Goal: Task Accomplishment & Management: Complete application form

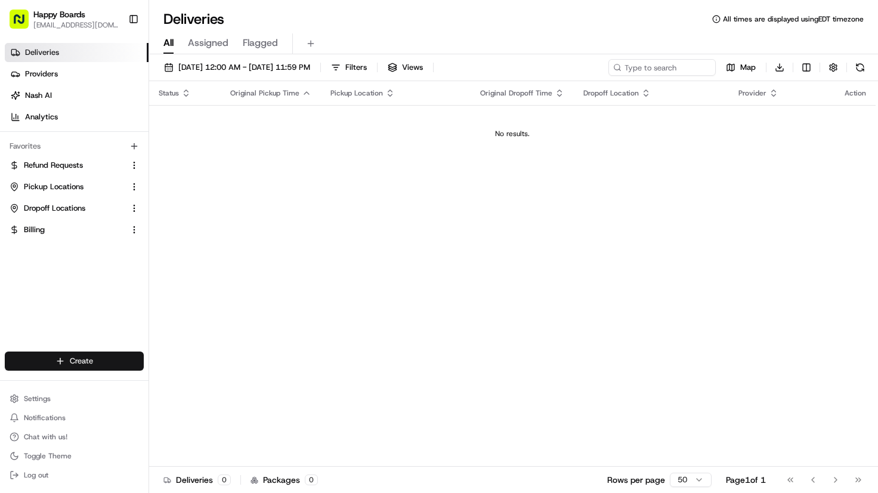
click at [59, 363] on html "Happy Boards [EMAIL_ADDRESS][DOMAIN_NAME] Toggle Sidebar Deliveries Providers […" at bounding box center [439, 246] width 878 height 493
click at [177, 374] on link "Delivery" at bounding box center [215, 382] width 133 height 21
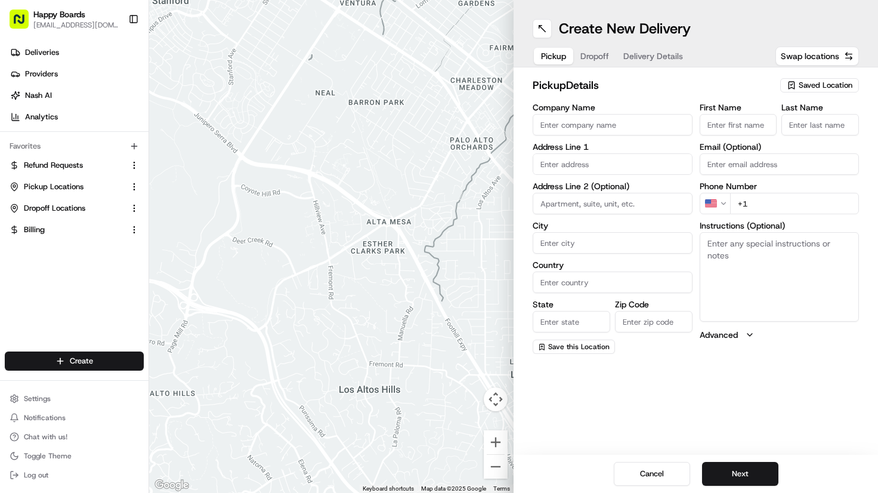
click at [835, 319] on textarea "Instructions (Optional)" at bounding box center [780, 276] width 160 height 89
click at [805, 90] on span "Saved Location" at bounding box center [826, 85] width 54 height 11
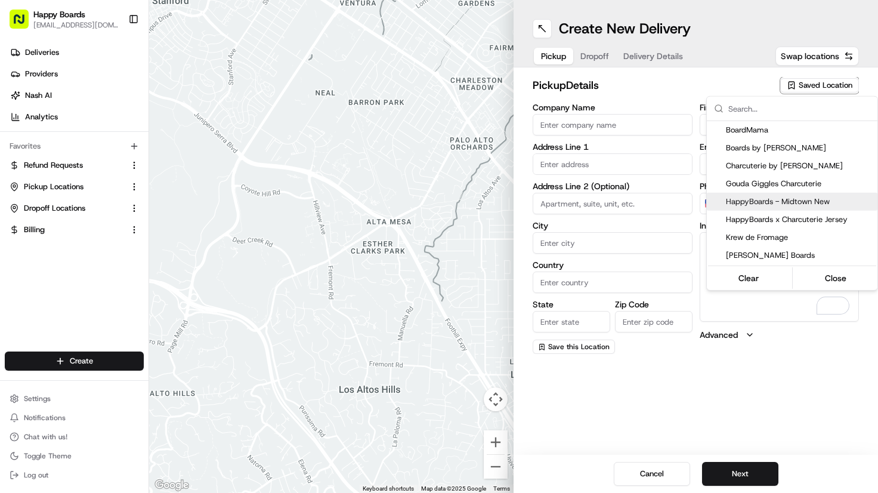
click at [814, 202] on span "HappyBoards - Midtown New" at bounding box center [799, 201] width 147 height 11
type input "HappyBoards - Midtown New"
type input "[STREET_ADDRESS]"
type input "[US_STATE]"
type input "US"
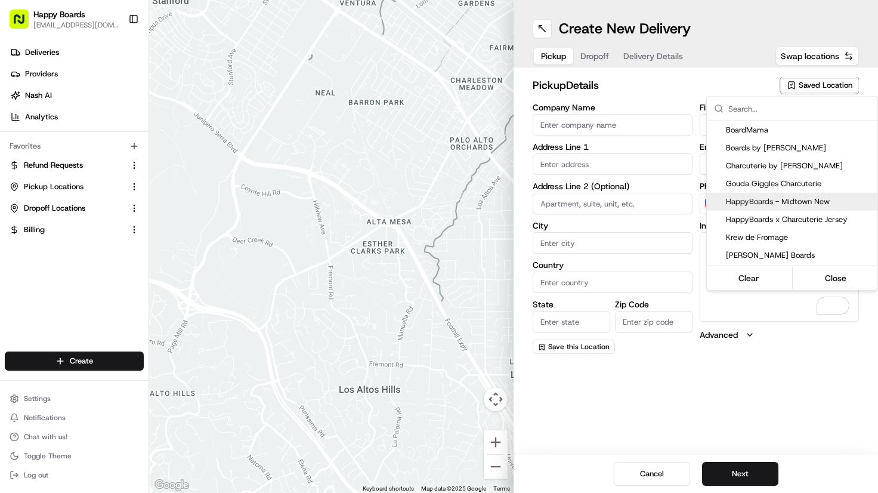
type input "NY"
type input "10001"
type input "HappyBoards"
type input "LLC"
type input "[EMAIL_ADDRESS][DOMAIN_NAME]"
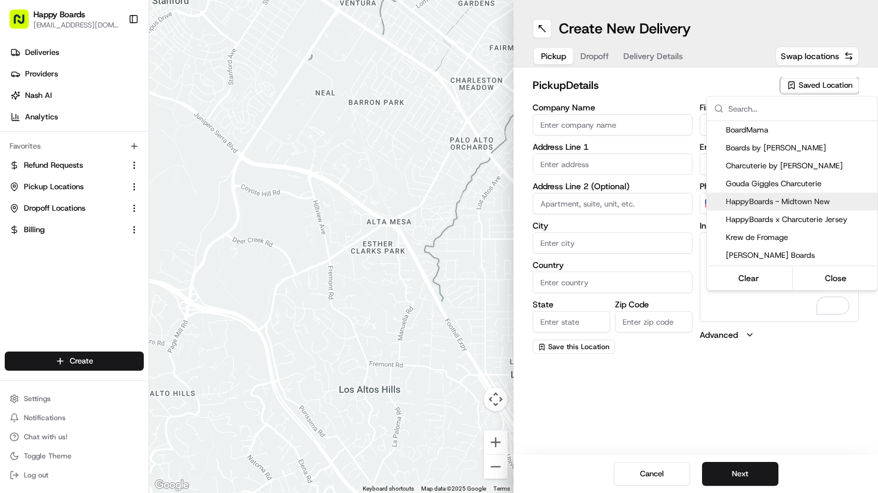
type input "[PHONE_NUMBER]"
type textarea "Enter the hotel lobby and proceed to “Carne Restaurant”. HappyBoards staff memb…"
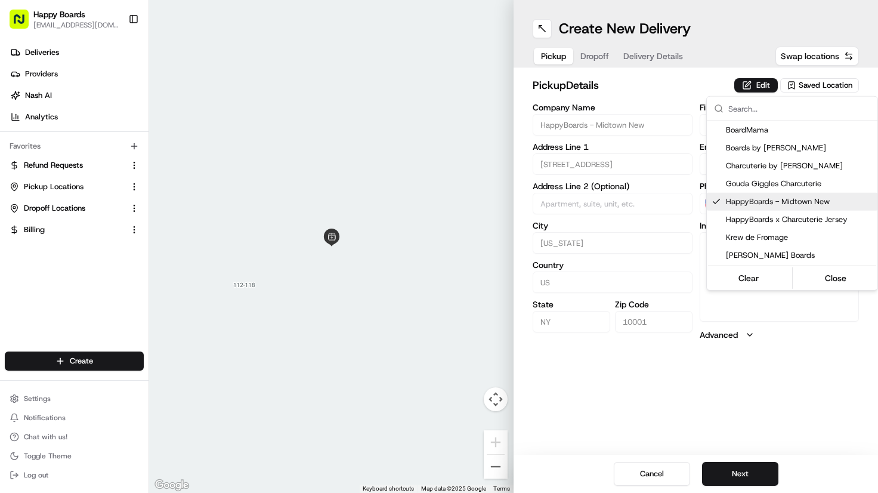
click at [751, 471] on html "Happy Boards [EMAIL_ADDRESS][DOMAIN_NAME] Toggle Sidebar Deliveries Providers […" at bounding box center [439, 246] width 878 height 493
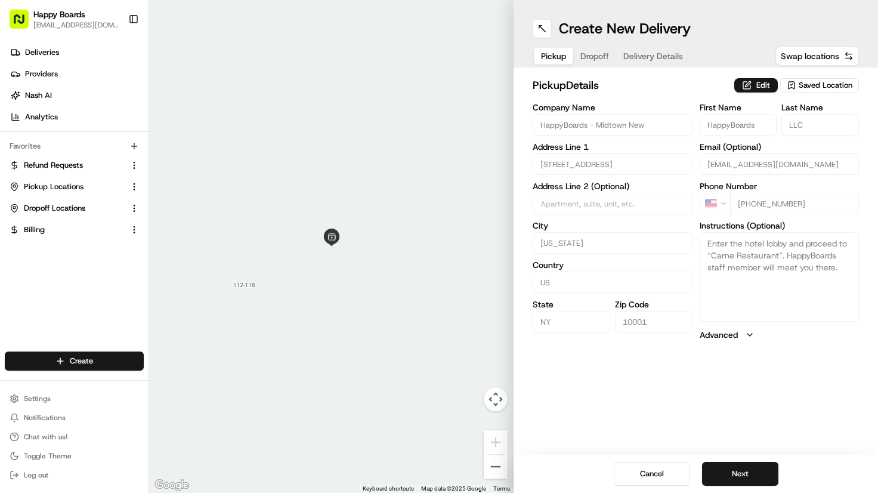
click at [751, 471] on button "Next" at bounding box center [740, 474] width 76 height 24
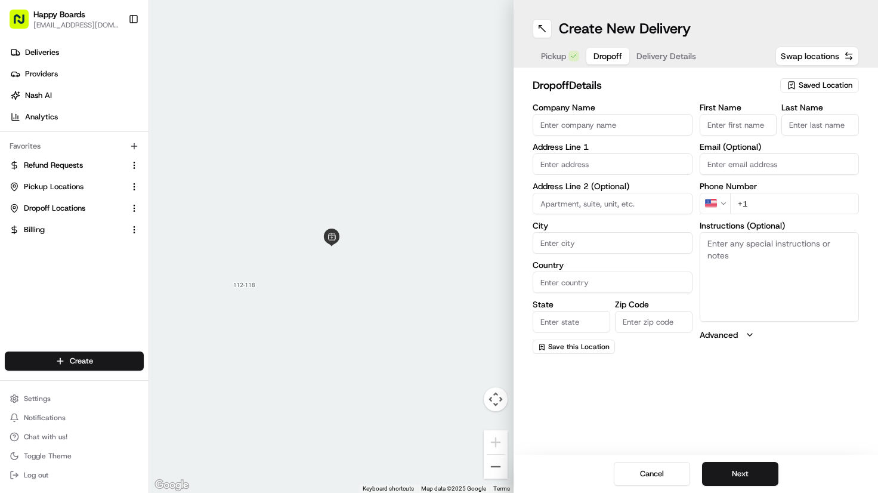
drag, startPoint x: 849, startPoint y: 189, endPoint x: 719, endPoint y: 149, distance: 136.2
click at [849, 189] on label "Phone Number" at bounding box center [780, 186] width 160 height 8
click at [597, 119] on input "Company Name" at bounding box center [613, 124] width 160 height 21
paste input "[PERSON_NAME]"
type input "[PERSON_NAME]"
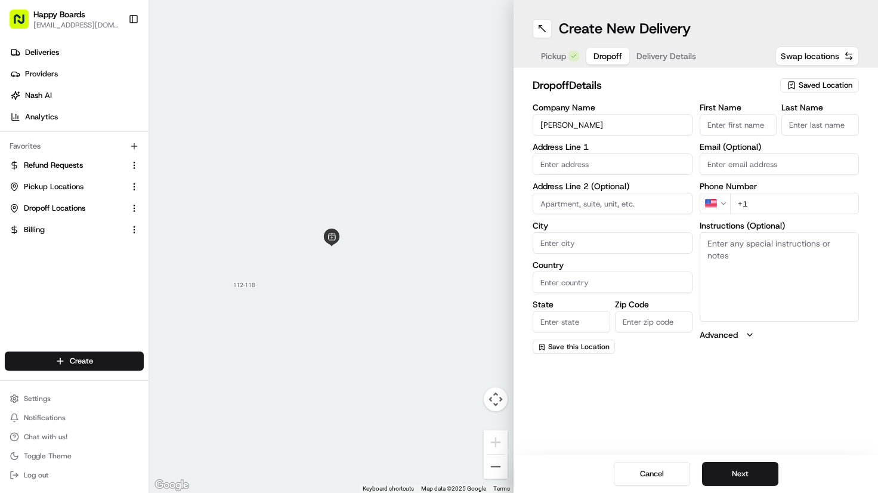
click at [752, 122] on input "First Name" at bounding box center [739, 124] width 78 height 21
paste input "[PERSON_NAME]"
type input "Kaiya"
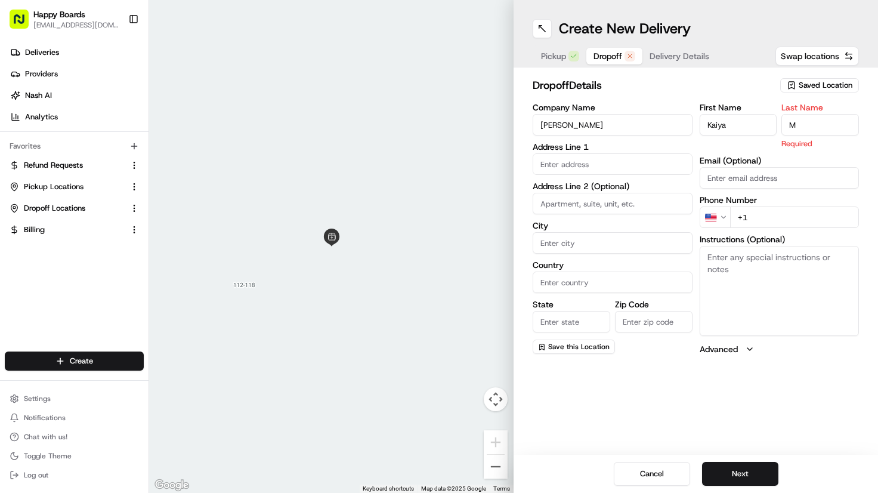
type input "M"
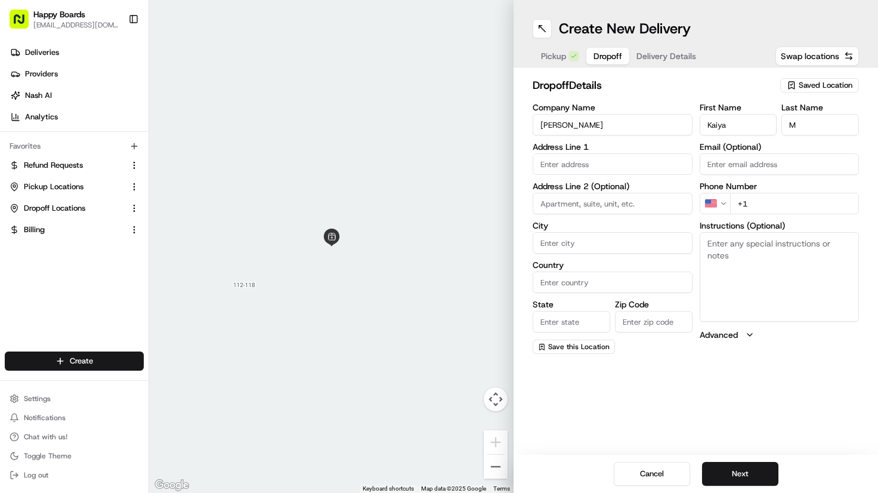
click at [843, 195] on input "+1" at bounding box center [794, 203] width 129 height 21
click at [603, 168] on input "text" at bounding box center [613, 163] width 160 height 21
paste input "1L [STREET_ADDRESS][PERSON_NAME]"
click at [585, 202] on div "[STREET_ADDRESS][PERSON_NAME]" at bounding box center [613, 194] width 154 height 29
type input "[STREET_ADDRESS][PERSON_NAME]"
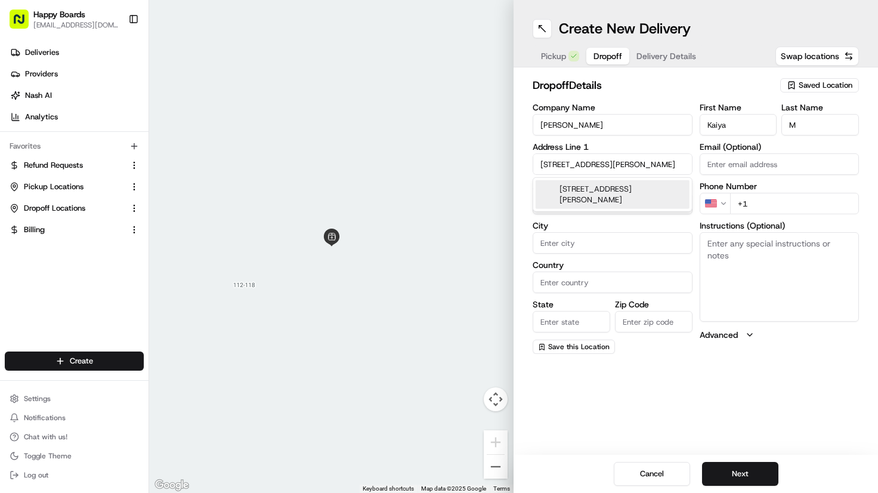
type input "1l"
type input "[GEOGRAPHIC_DATA]"
type input "NY"
type input "11217"
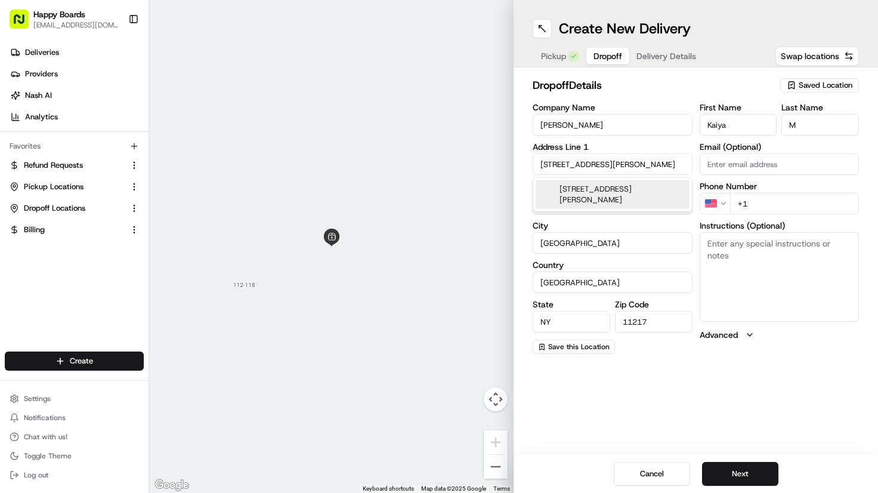
type input "[STREET_ADDRESS][PERSON_NAME]"
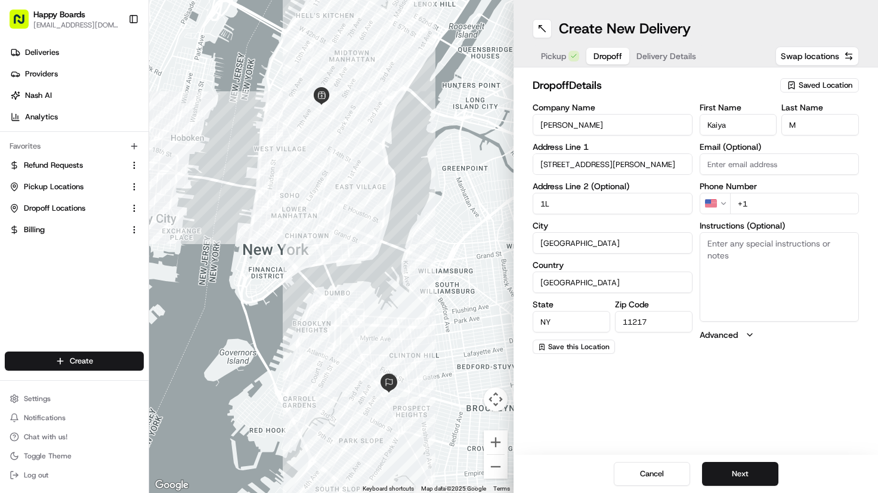
type input "1L"
click at [751, 263] on textarea "Instructions (Optional)" at bounding box center [780, 276] width 160 height 89
paste textarea "1L"
paste textarea "Apartamento 1L. Por favor, llame a su llegada."
type textarea "Apt 1L. Please call upon arrival. (Apartamento 1L. Por favor, llame a su llegad…"
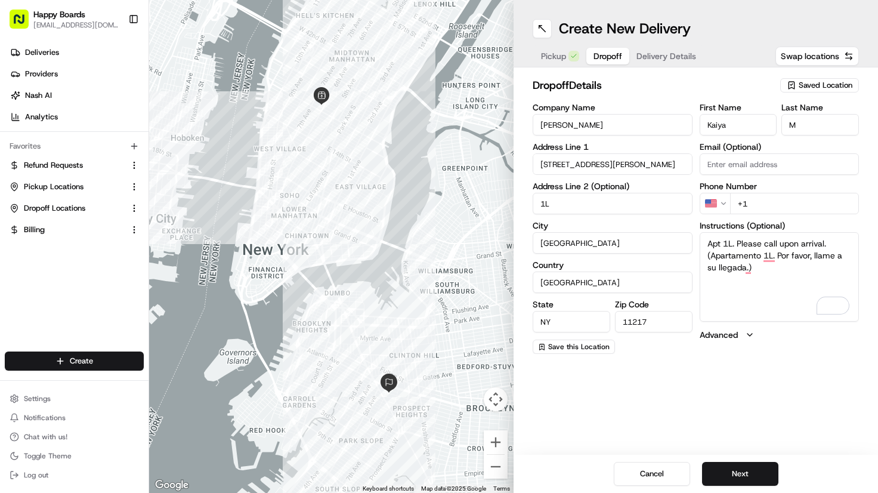
drag, startPoint x: 837, startPoint y: 207, endPoint x: 835, endPoint y: 213, distance: 6.2
click at [837, 207] on input "+1" at bounding box center [794, 203] width 129 height 21
paste input "[PHONE_NUMBER]"
type input "[PHONE_NUMBER]"
click at [759, 470] on button "Next" at bounding box center [740, 474] width 76 height 24
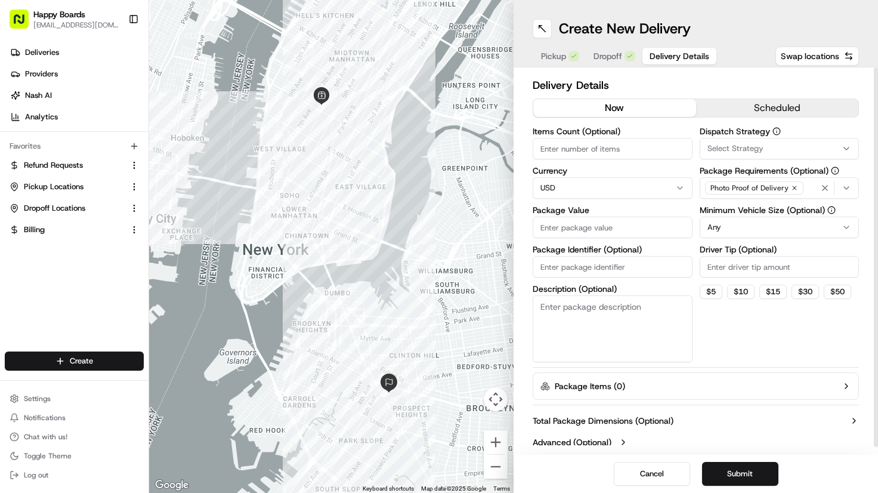
click at [620, 145] on input "Items Count (Optional)" at bounding box center [613, 148] width 160 height 21
type input "1"
click at [731, 222] on html "Happy Boards [EMAIL_ADDRESS][DOMAIN_NAME] Toggle Sidebar Deliveries Providers […" at bounding box center [439, 246] width 878 height 493
click at [847, 322] on div "Dispatch Strategy Select Strategy Package Requirements (Optional) Photo Proof o…" at bounding box center [780, 244] width 160 height 235
click at [623, 224] on input "Package Value" at bounding box center [613, 227] width 160 height 21
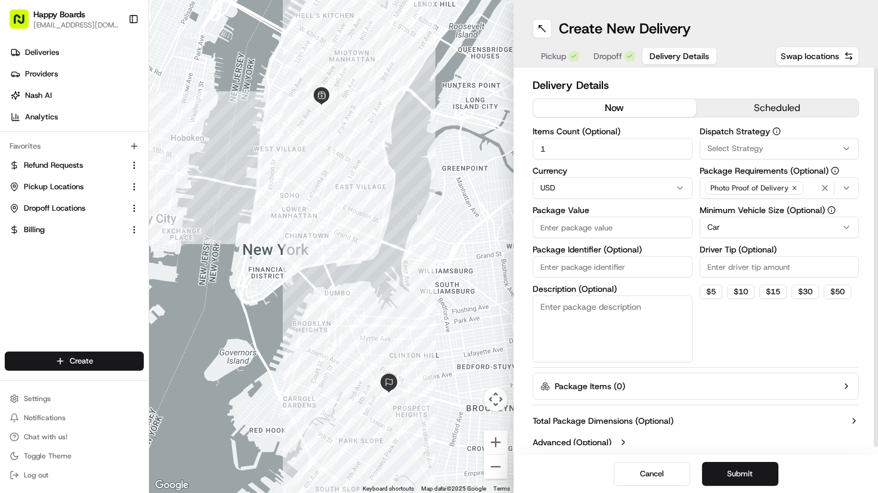
paste input "91.46"
type input "91.46"
click at [629, 311] on textarea "Description (Optional)" at bounding box center [613, 328] width 160 height 67
type textarea "brown bag"
click at [723, 480] on button "Submit" at bounding box center [740, 474] width 76 height 24
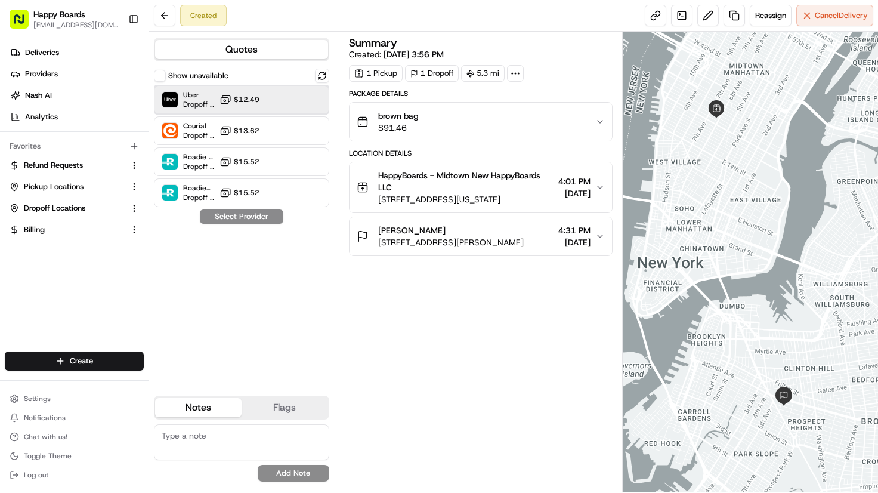
click at [274, 108] on div "Uber Dropoff ETA 1 hour $12.49" at bounding box center [241, 99] width 175 height 29
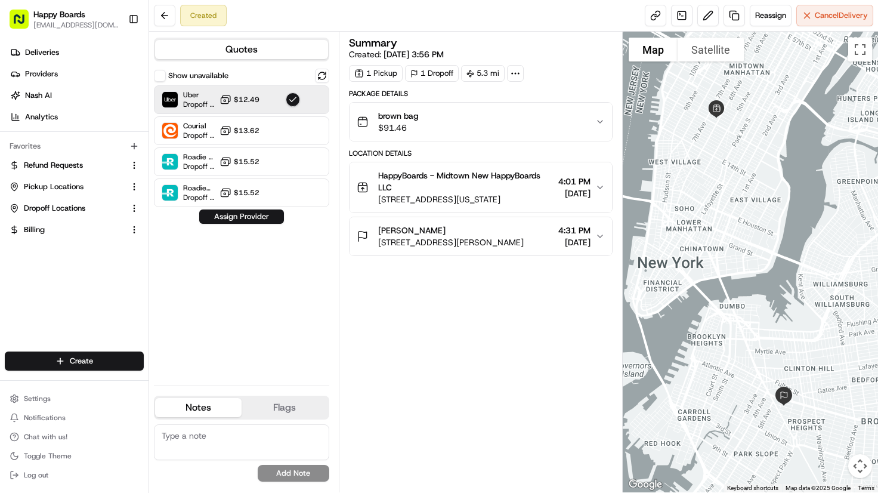
click at [267, 226] on div "Show unavailable Uber Dropoff ETA 1 hour $12.49 Courial Dropoff ETA - $13.62 Ro…" at bounding box center [241, 222] width 175 height 307
click at [264, 217] on button "Assign Provider" at bounding box center [241, 216] width 85 height 14
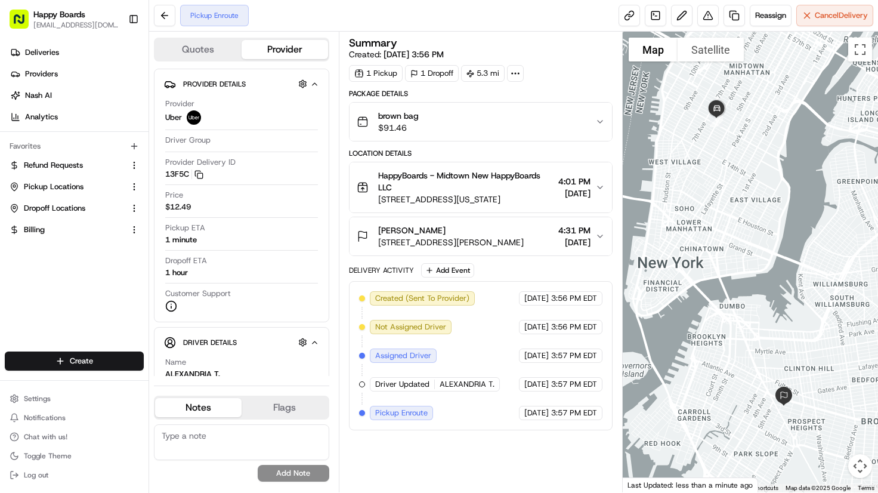
drag, startPoint x: 843, startPoint y: 75, endPoint x: 850, endPoint y: 79, distance: 7.8
click at [849, 78] on div at bounding box center [750, 262] width 255 height 461
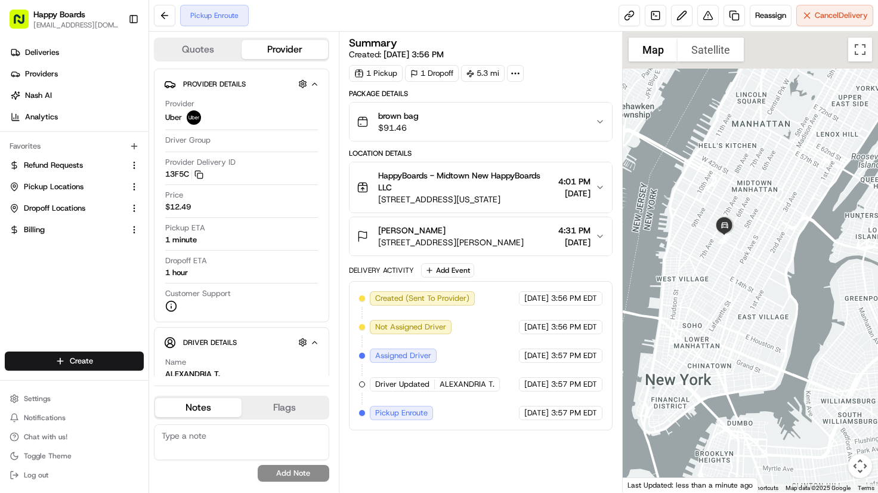
drag, startPoint x: 745, startPoint y: 199, endPoint x: 745, endPoint y: 304, distance: 105.0
click at [745, 304] on div at bounding box center [750, 262] width 255 height 461
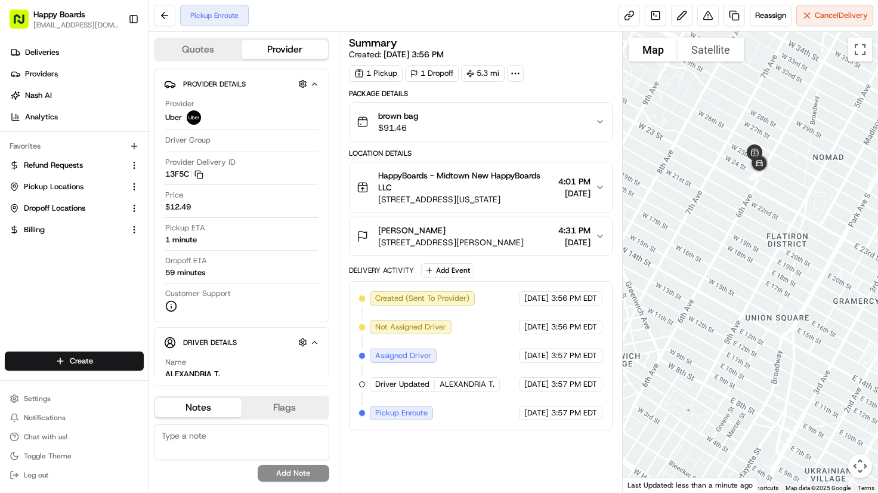
drag, startPoint x: 809, startPoint y: 209, endPoint x: 777, endPoint y: 275, distance: 73.1
click at [777, 275] on div at bounding box center [750, 262] width 255 height 461
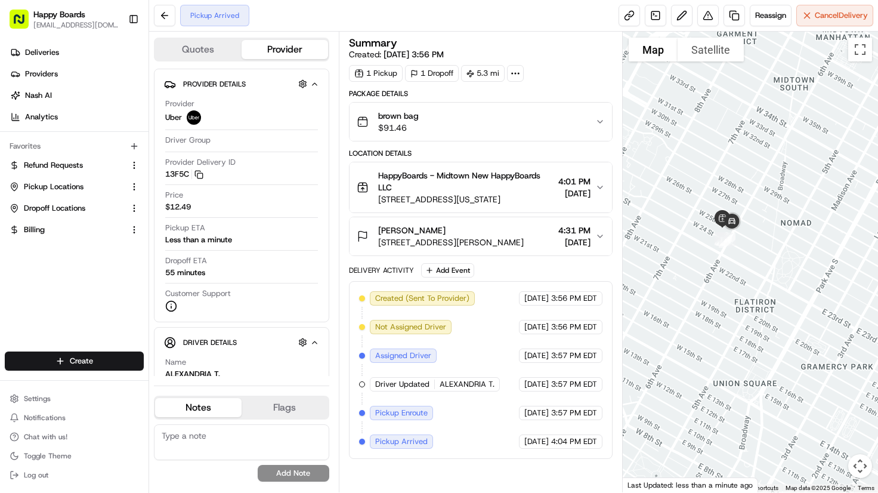
click at [840, 185] on div at bounding box center [750, 262] width 255 height 461
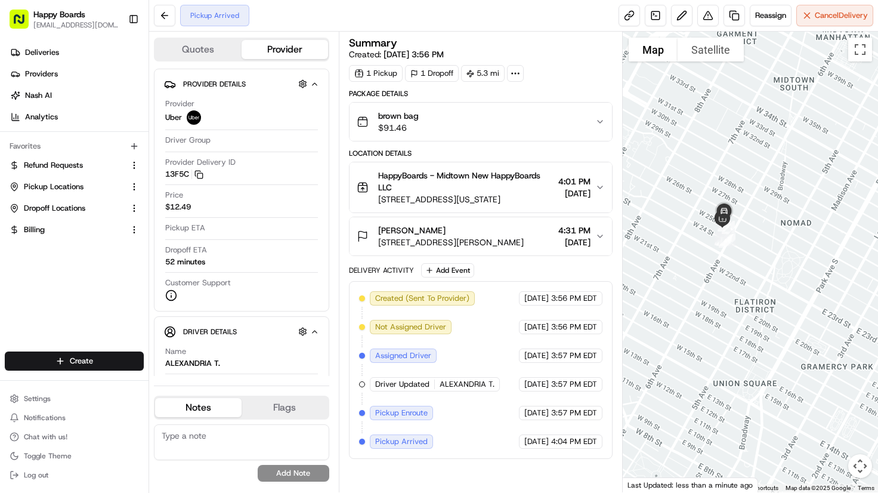
click at [852, 129] on div at bounding box center [750, 262] width 255 height 461
click at [849, 146] on div at bounding box center [750, 262] width 255 height 461
click at [859, 140] on div at bounding box center [750, 262] width 255 height 461
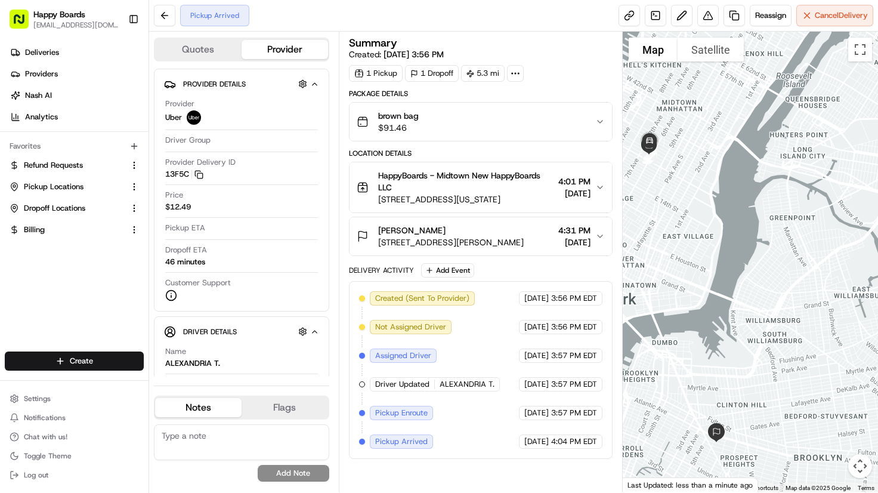
drag, startPoint x: 807, startPoint y: 342, endPoint x: 716, endPoint y: 205, distance: 164.5
click at [716, 205] on div at bounding box center [750, 262] width 255 height 461
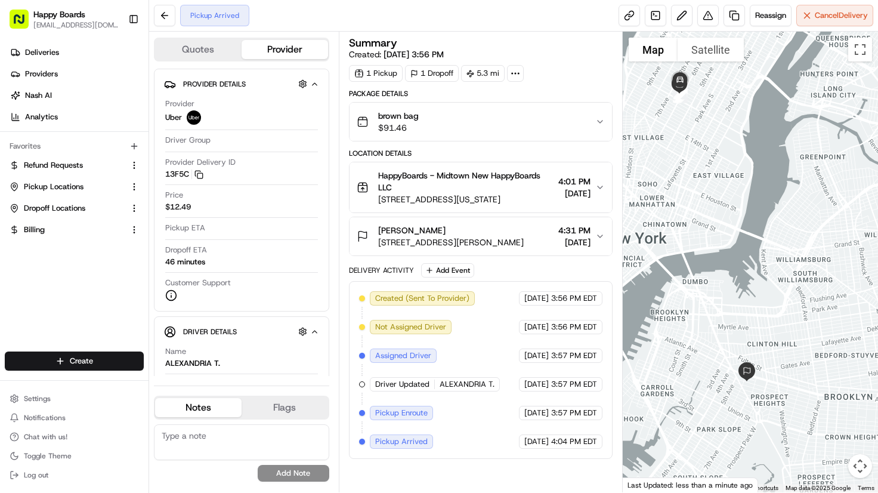
drag, startPoint x: 733, startPoint y: 375, endPoint x: 756, endPoint y: 347, distance: 36.9
click at [785, 296] on div at bounding box center [750, 262] width 255 height 461
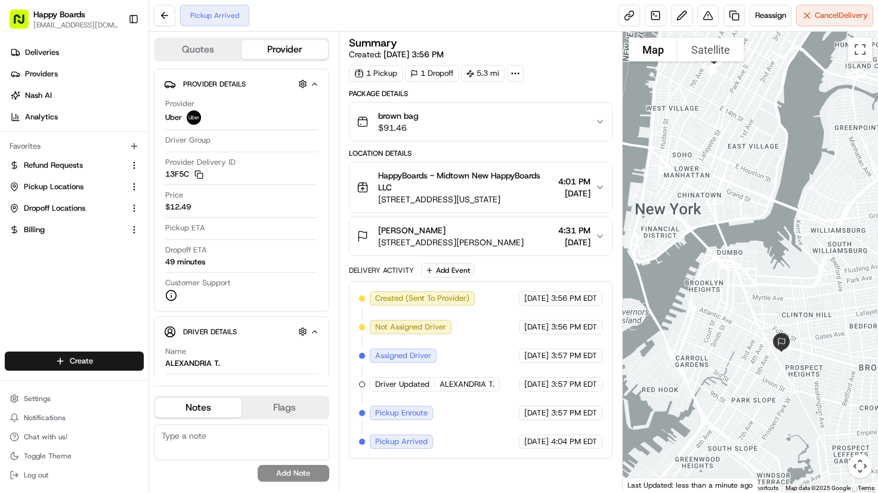
drag, startPoint x: 860, startPoint y: 170, endPoint x: 841, endPoint y: 170, distance: 19.1
click at [860, 170] on div at bounding box center [750, 262] width 255 height 461
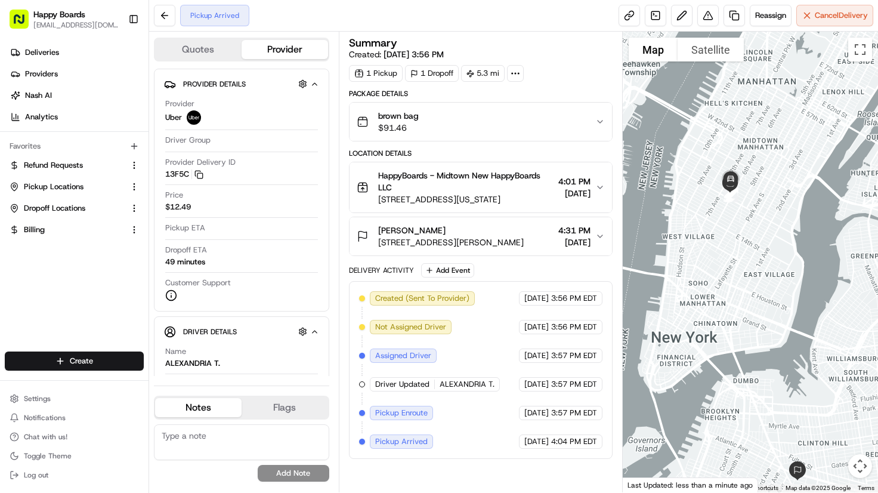
drag, startPoint x: 742, startPoint y: 171, endPoint x: 758, endPoint y: 300, distance: 129.3
click at [758, 300] on div at bounding box center [750, 262] width 255 height 461
click at [851, 103] on div at bounding box center [750, 262] width 255 height 461
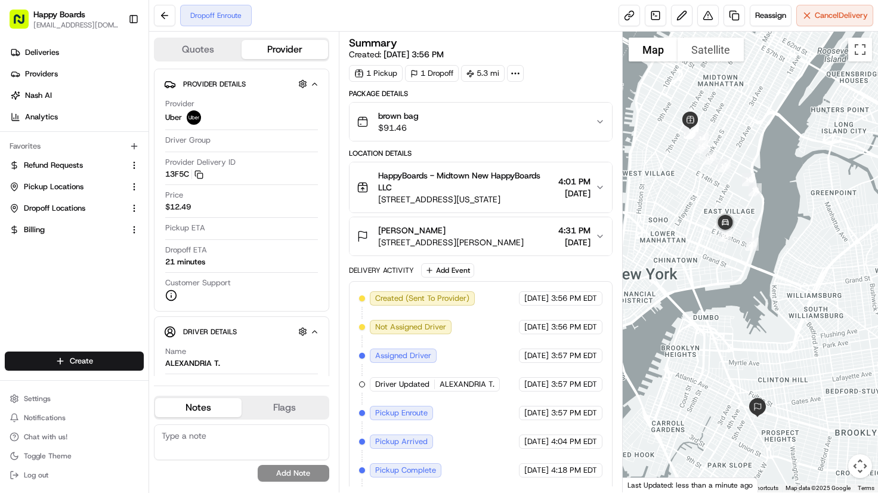
drag, startPoint x: 773, startPoint y: 342, endPoint x: 467, endPoint y: 164, distance: 354.5
click at [771, 293] on div at bounding box center [750, 262] width 255 height 461
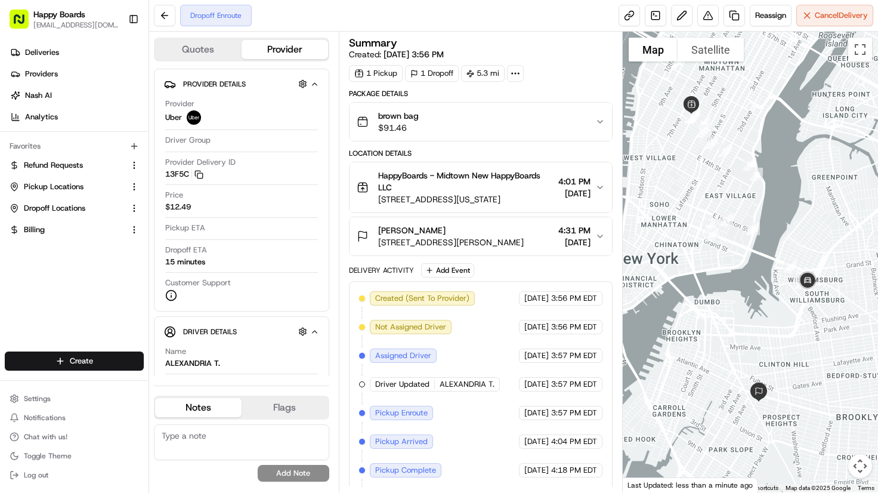
click at [846, 70] on div at bounding box center [750, 262] width 255 height 461
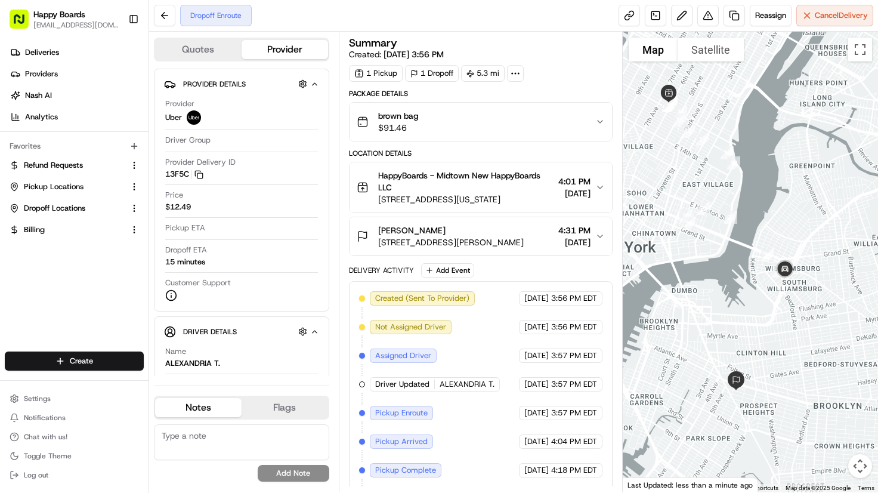
drag, startPoint x: 749, startPoint y: 332, endPoint x: 724, endPoint y: 319, distance: 28.0
click at [724, 320] on div at bounding box center [750, 262] width 255 height 461
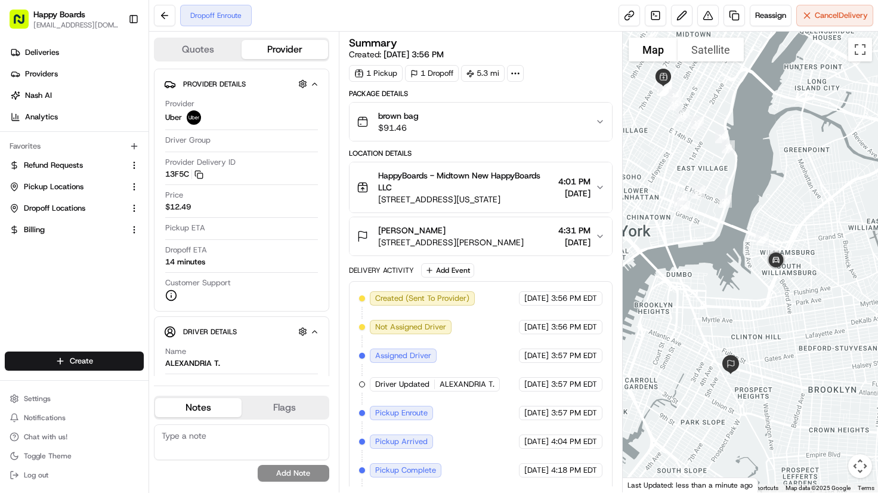
drag, startPoint x: 749, startPoint y: 313, endPoint x: 744, endPoint y: 293, distance: 21.0
click at [744, 293] on div at bounding box center [750, 262] width 255 height 461
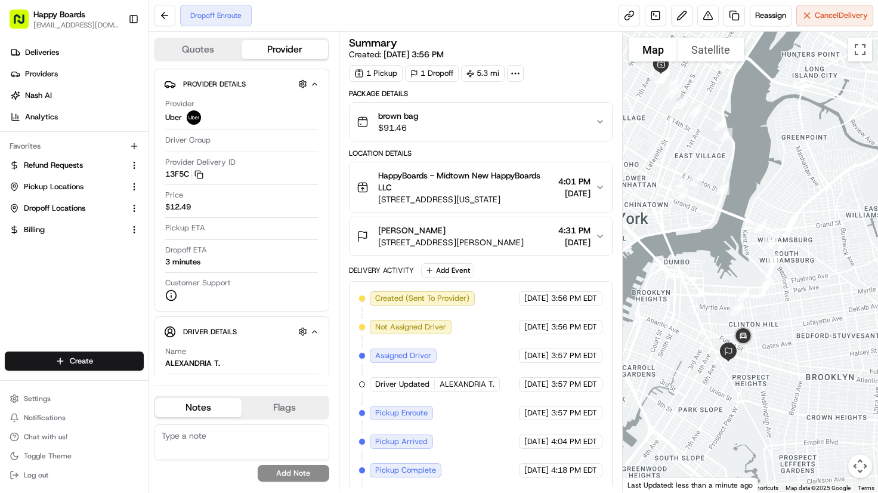
click at [864, 147] on div at bounding box center [750, 262] width 255 height 461
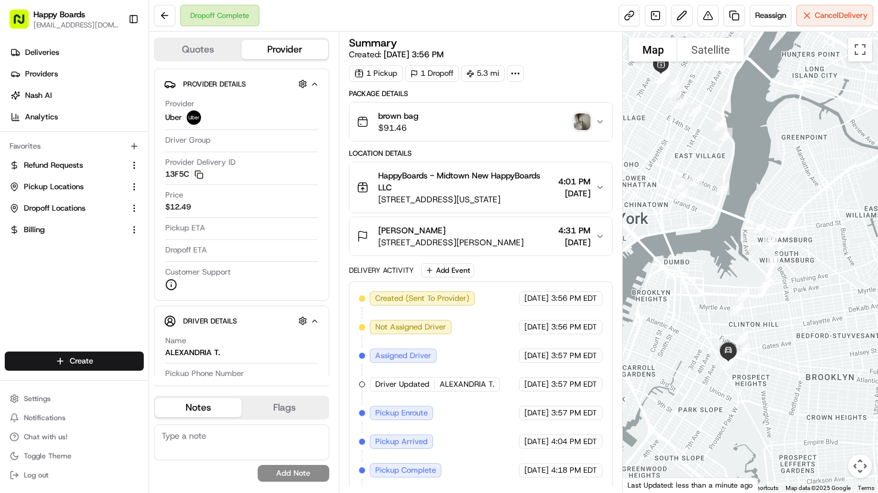
click at [855, 110] on div at bounding box center [750, 262] width 255 height 461
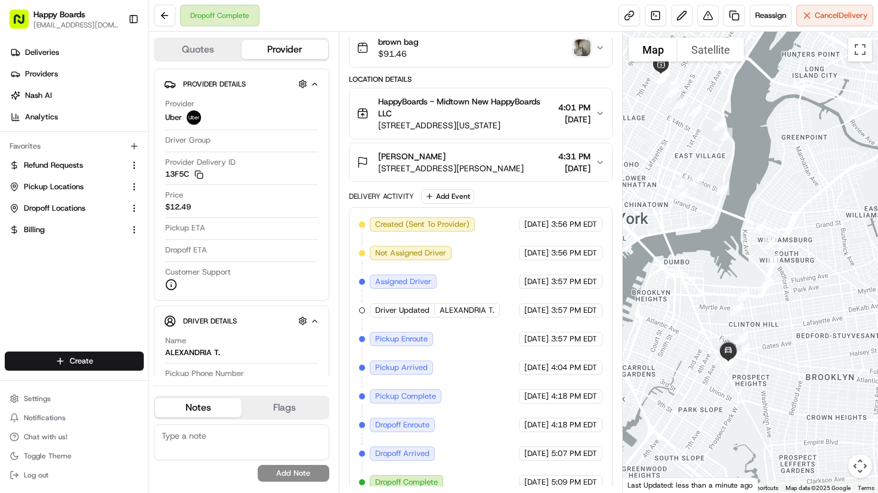
scroll to position [84, 0]
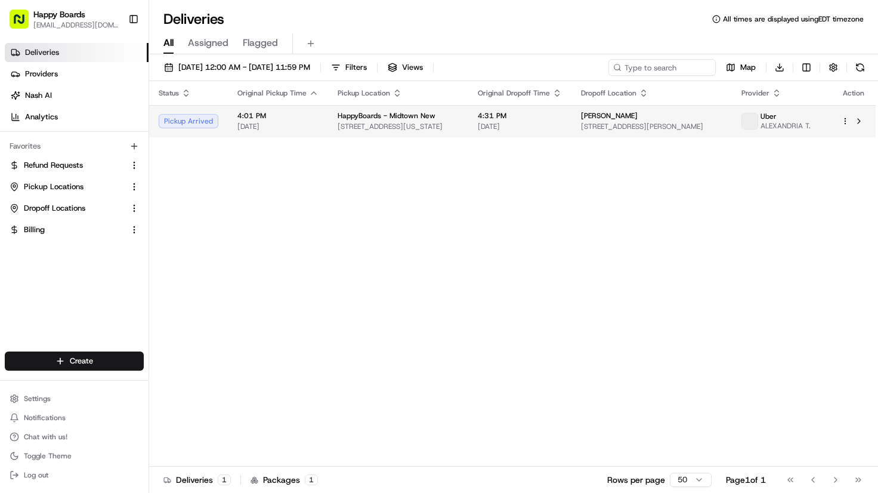
click at [289, 131] on span "[DATE]" at bounding box center [277, 127] width 81 height 10
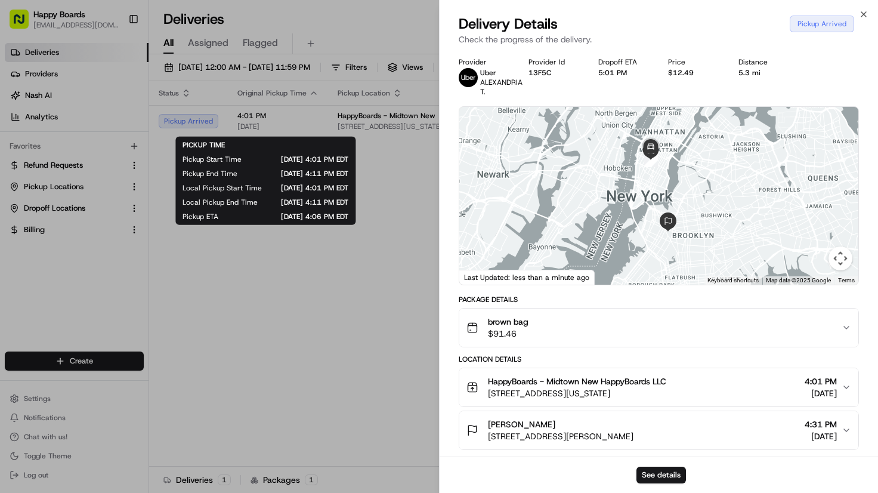
click at [835, 94] on div "Provider Uber ALEXANDRIA T. Provider Id 13F5C Dropoff ETA 5:01 PM Price $12.49 …" at bounding box center [659, 76] width 400 height 39
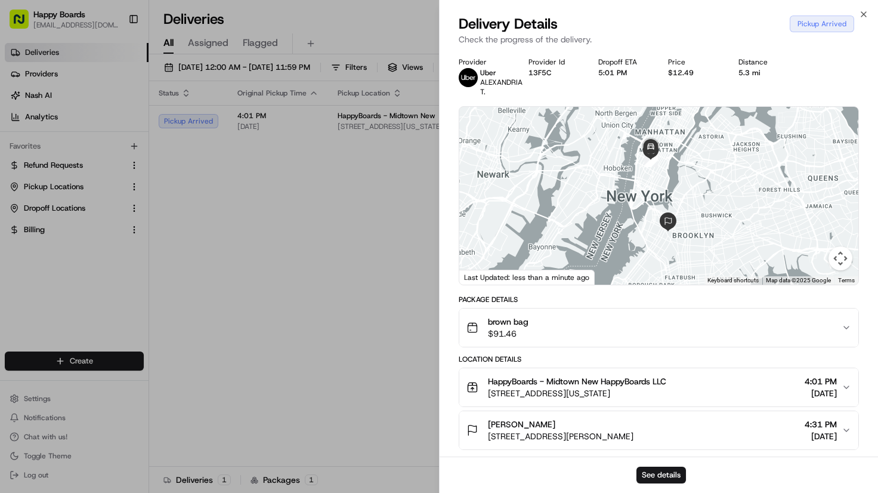
click at [844, 73] on div "Provider Uber ALEXANDRIA T. Provider Id 13F5C Dropoff ETA 5:01 PM Price $12.49 …" at bounding box center [659, 76] width 400 height 39
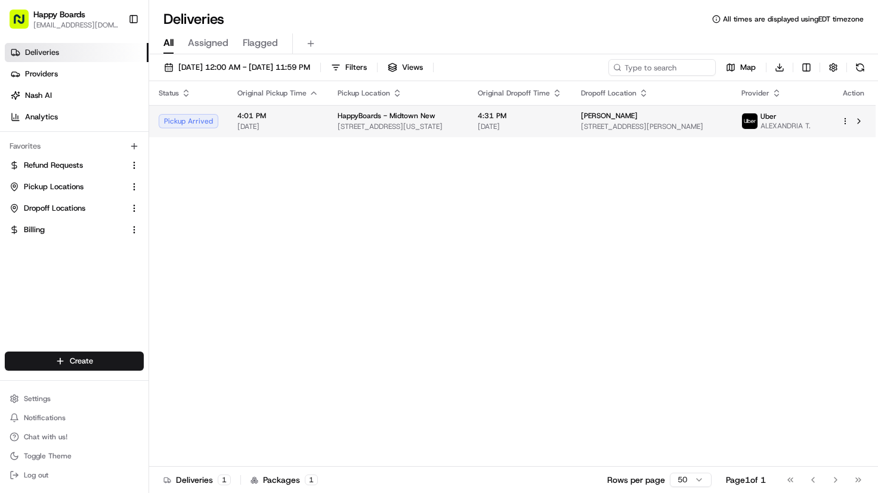
click at [313, 131] on span "[DATE]" at bounding box center [277, 127] width 81 height 10
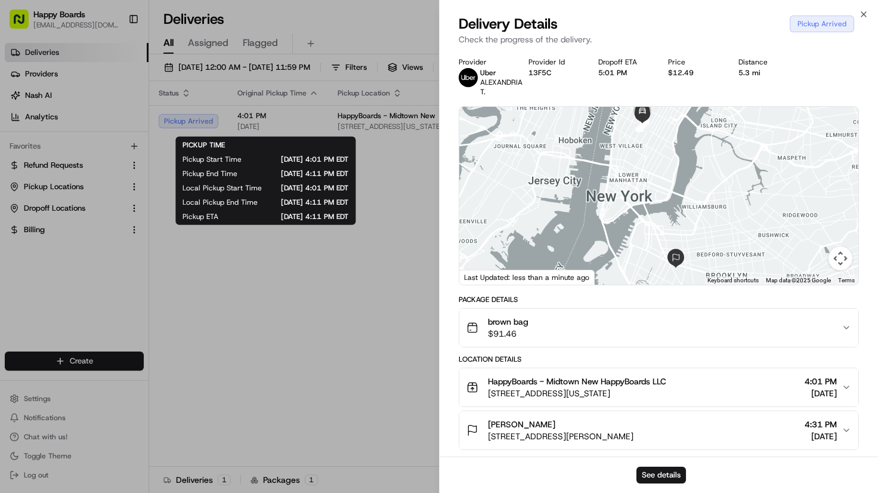
click at [850, 89] on div "Provider Uber ALEXANDRIA T. Provider Id 13F5C Dropoff ETA 5:01 PM Price $12.49 …" at bounding box center [659, 76] width 400 height 39
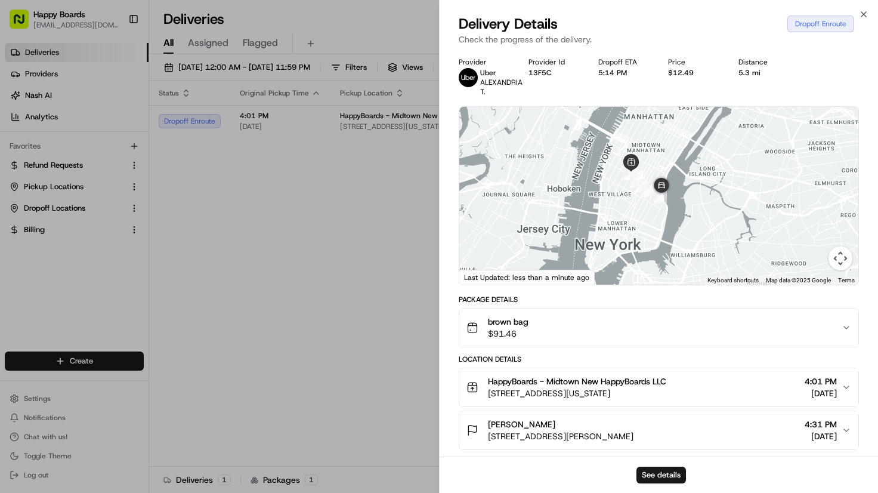
click at [811, 64] on div "Provider Uber ALEXANDRIA T. Provider Id 13F5C Dropoff ETA 5:14 PM Price $12.49 …" at bounding box center [659, 76] width 400 height 39
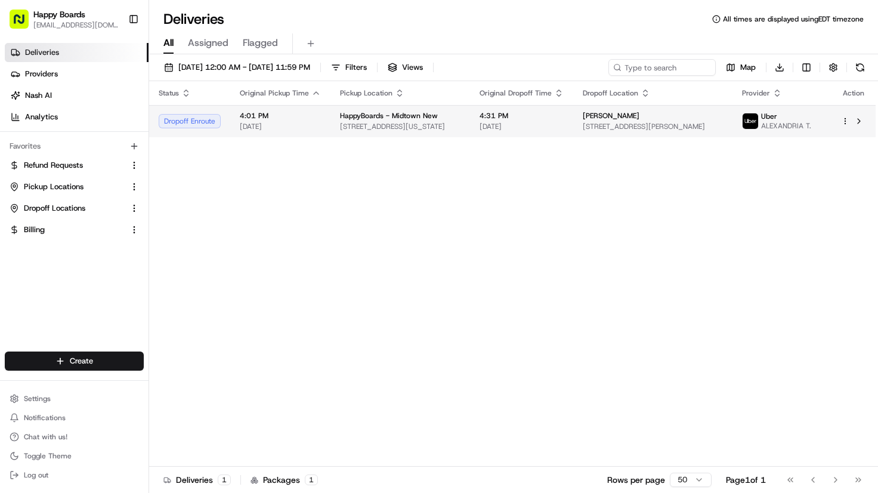
click at [302, 129] on span "[DATE]" at bounding box center [280, 127] width 81 height 10
